Goal: Information Seeking & Learning: Check status

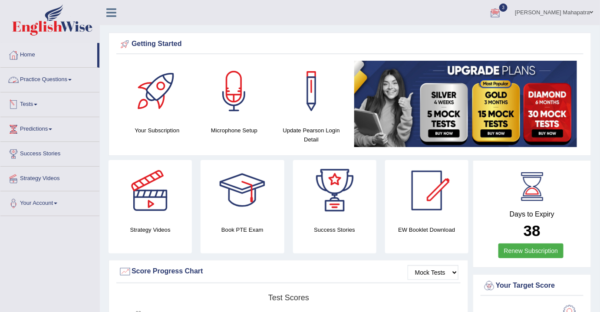
click at [32, 106] on link "Tests" at bounding box center [49, 104] width 99 height 22
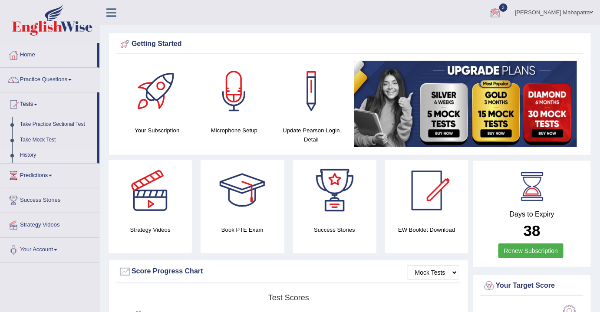
click at [29, 155] on link "History" at bounding box center [56, 156] width 81 height 16
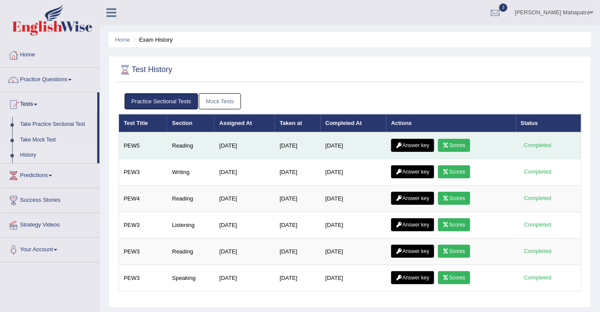
click at [449, 144] on icon at bounding box center [446, 145] width 7 height 5
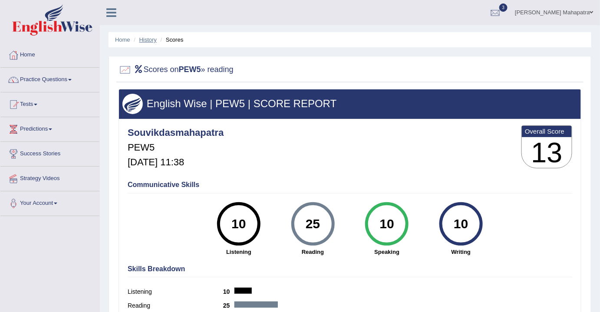
click at [147, 37] on link "History" at bounding box center [147, 39] width 17 height 7
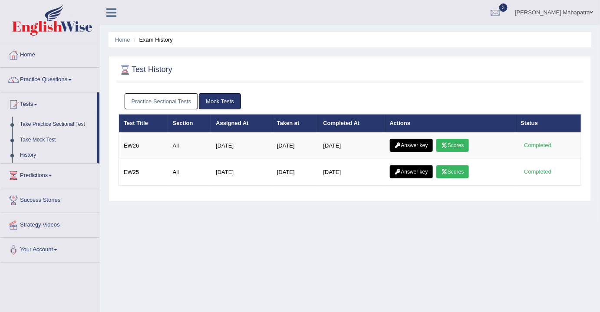
click at [167, 102] on link "Practice Sectional Tests" at bounding box center [162, 101] width 74 height 16
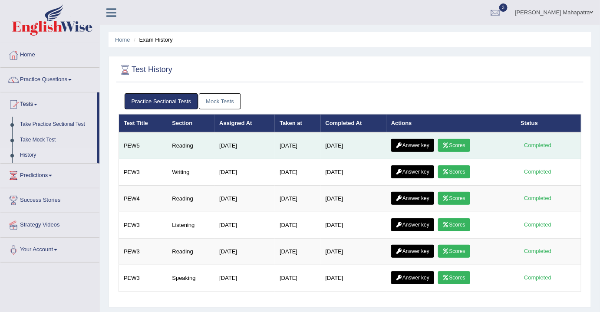
click at [407, 141] on link "Answer key" at bounding box center [412, 145] width 43 height 13
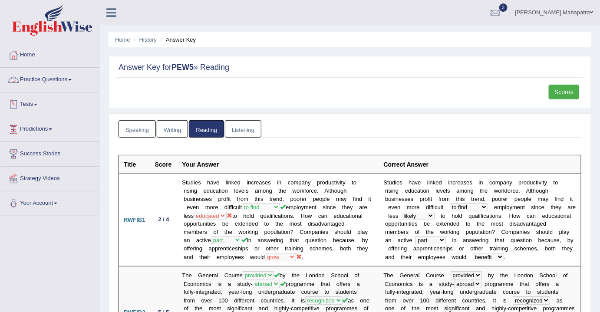
click at [47, 77] on link "Practice Questions" at bounding box center [49, 79] width 99 height 22
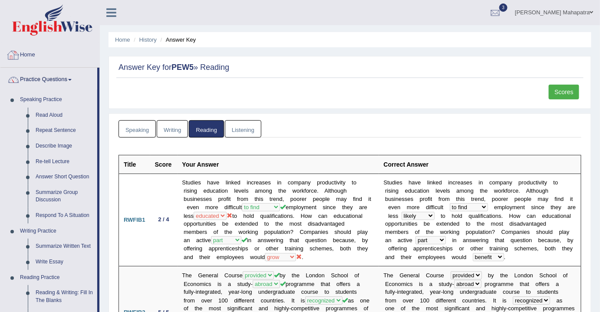
click at [33, 53] on link "Home" at bounding box center [49, 54] width 99 height 22
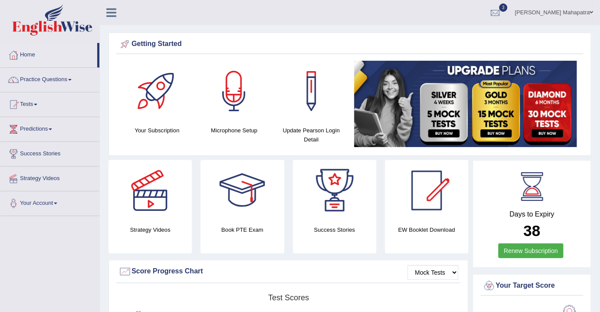
click at [28, 102] on link "Tests" at bounding box center [49, 104] width 99 height 22
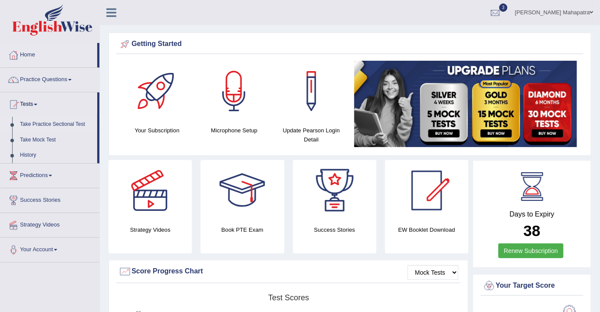
click at [38, 126] on link "Take Practice Sectional Test" at bounding box center [56, 125] width 81 height 16
